Goal: Navigation & Orientation: Find specific page/section

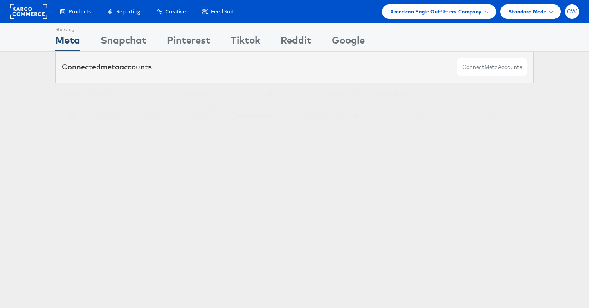
click at [578, 8] on div "CW" at bounding box center [572, 12] width 14 height 14
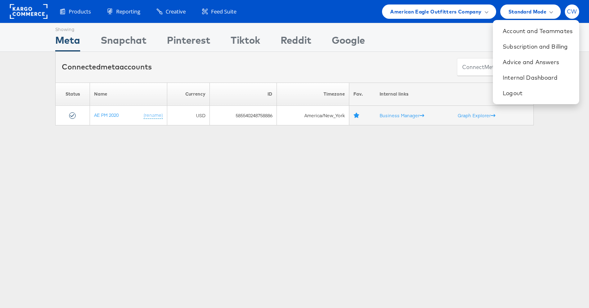
click at [578, 8] on div "CW" at bounding box center [572, 12] width 14 height 14
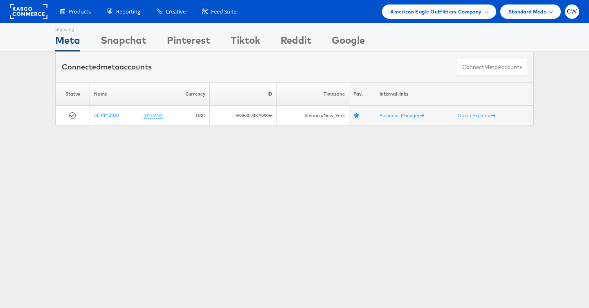
click at [550, 10] on span at bounding box center [551, 11] width 4 height 4
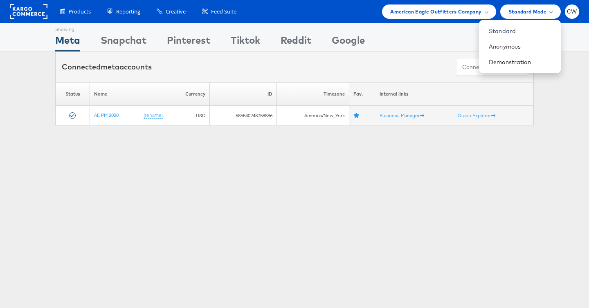
click at [455, 18] on div "Products Product Catalogs Enhance Your Product Catalog, Map Them to Publishers,…" at bounding box center [294, 11] width 589 height 23
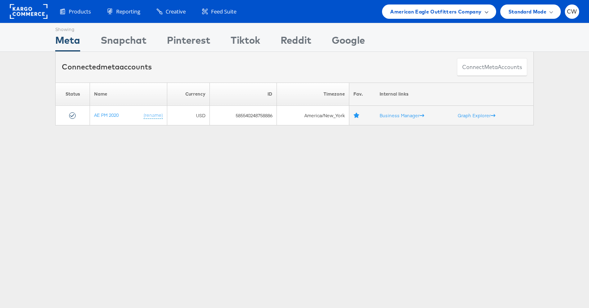
click at [452, 15] on span "American Eagle Outfitters Company" at bounding box center [435, 11] width 91 height 9
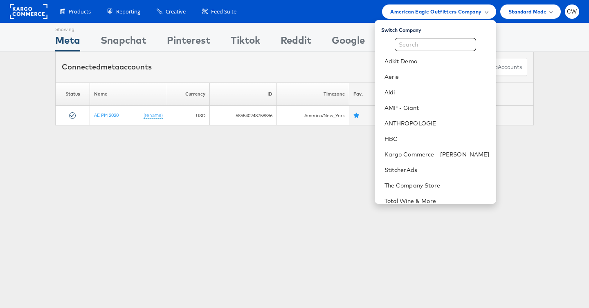
click at [452, 15] on span "American Eagle Outfitters Company" at bounding box center [435, 11] width 91 height 9
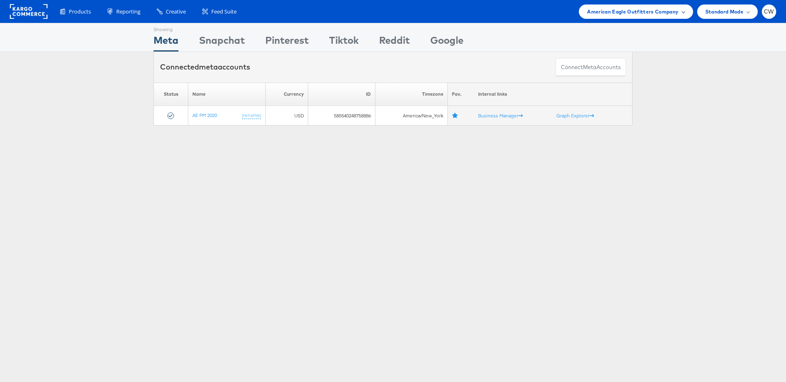
click at [589, 7] on span "American Eagle Outfitters Company" at bounding box center [632, 11] width 91 height 9
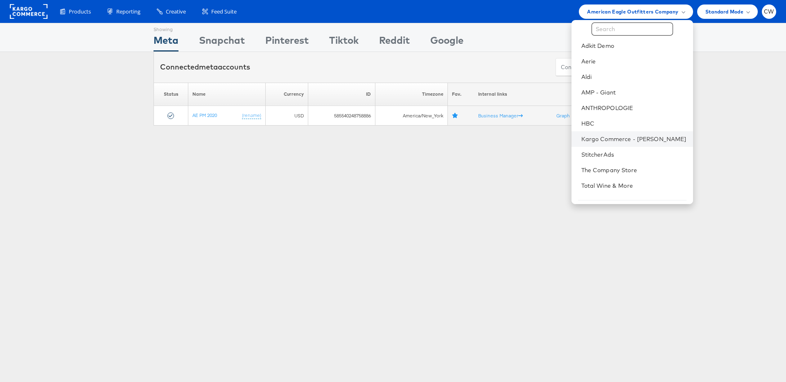
scroll to position [37, 0]
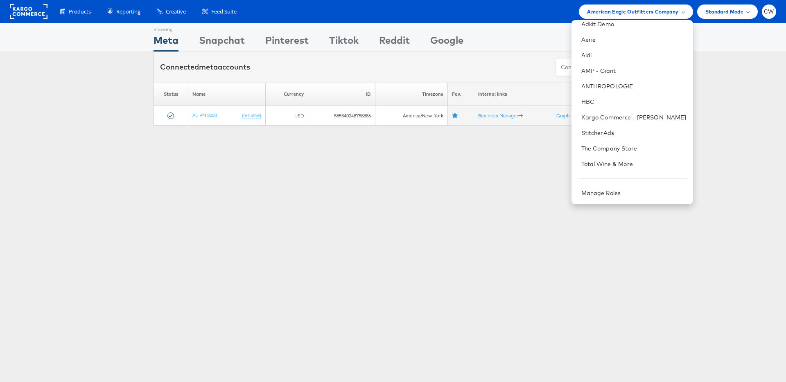
click at [589, 133] on div "Showing Meta Showing [GEOGRAPHIC_DATA] Showing Pinterest Showing Tiktok Showing…" at bounding box center [393, 227] width 786 height 409
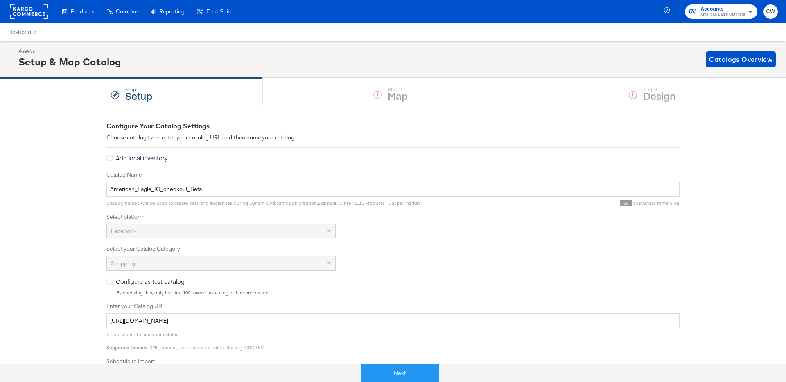
click at [718, 19] on div "Accounts American Eagle Outfitters CW" at bounding box center [725, 11] width 119 height 23
click at [718, 14] on span "American Eagle Outfitters" at bounding box center [722, 14] width 45 height 7
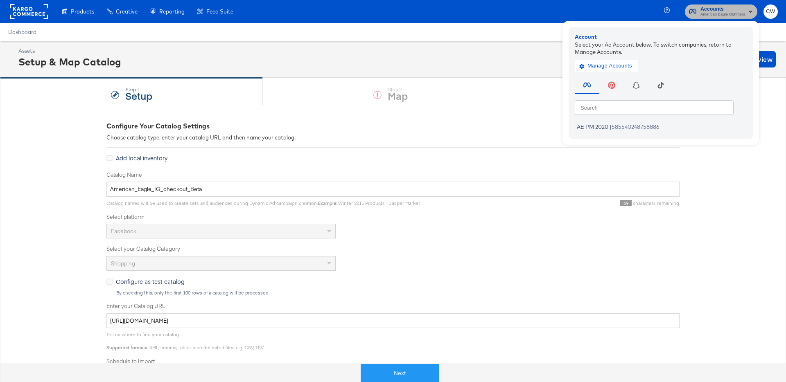
click at [728, 8] on span "Accounts" at bounding box center [722, 9] width 45 height 9
